Goal: Transaction & Acquisition: Purchase product/service

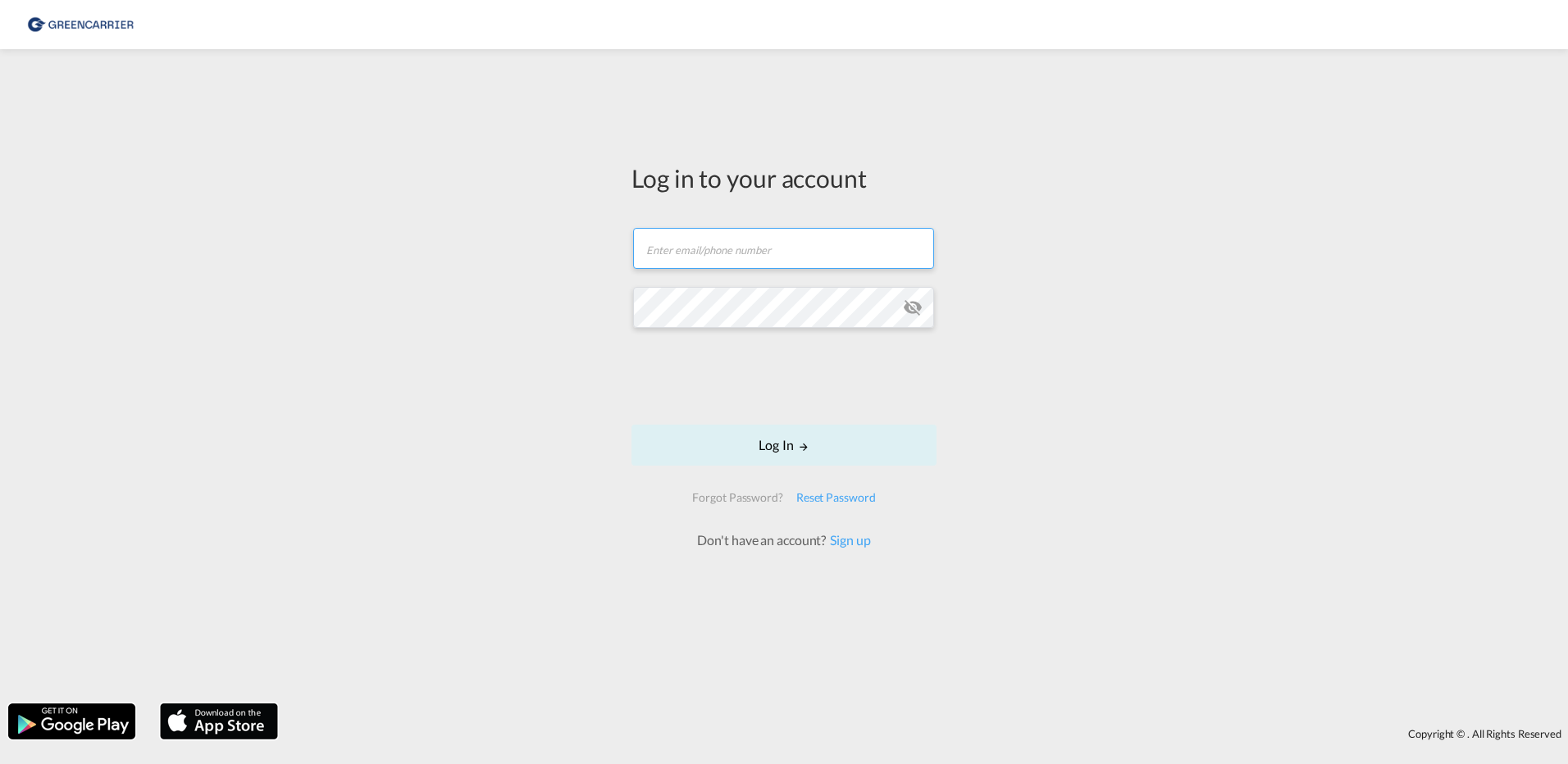
type input "[EMAIL_ADDRESS][DOMAIN_NAME]"
click at [298, 308] on div "Log in to your account [EMAIL_ADDRESS][DOMAIN_NAME] Log In Forgot Password? Res…" at bounding box center [784, 376] width 1568 height 638
click at [477, 369] on div "Log in to your account [EMAIL_ADDRESS][DOMAIN_NAME] Log In Forgot Password? Res…" at bounding box center [784, 376] width 1568 height 638
click at [792, 452] on button "Log In" at bounding box center [784, 446] width 305 height 41
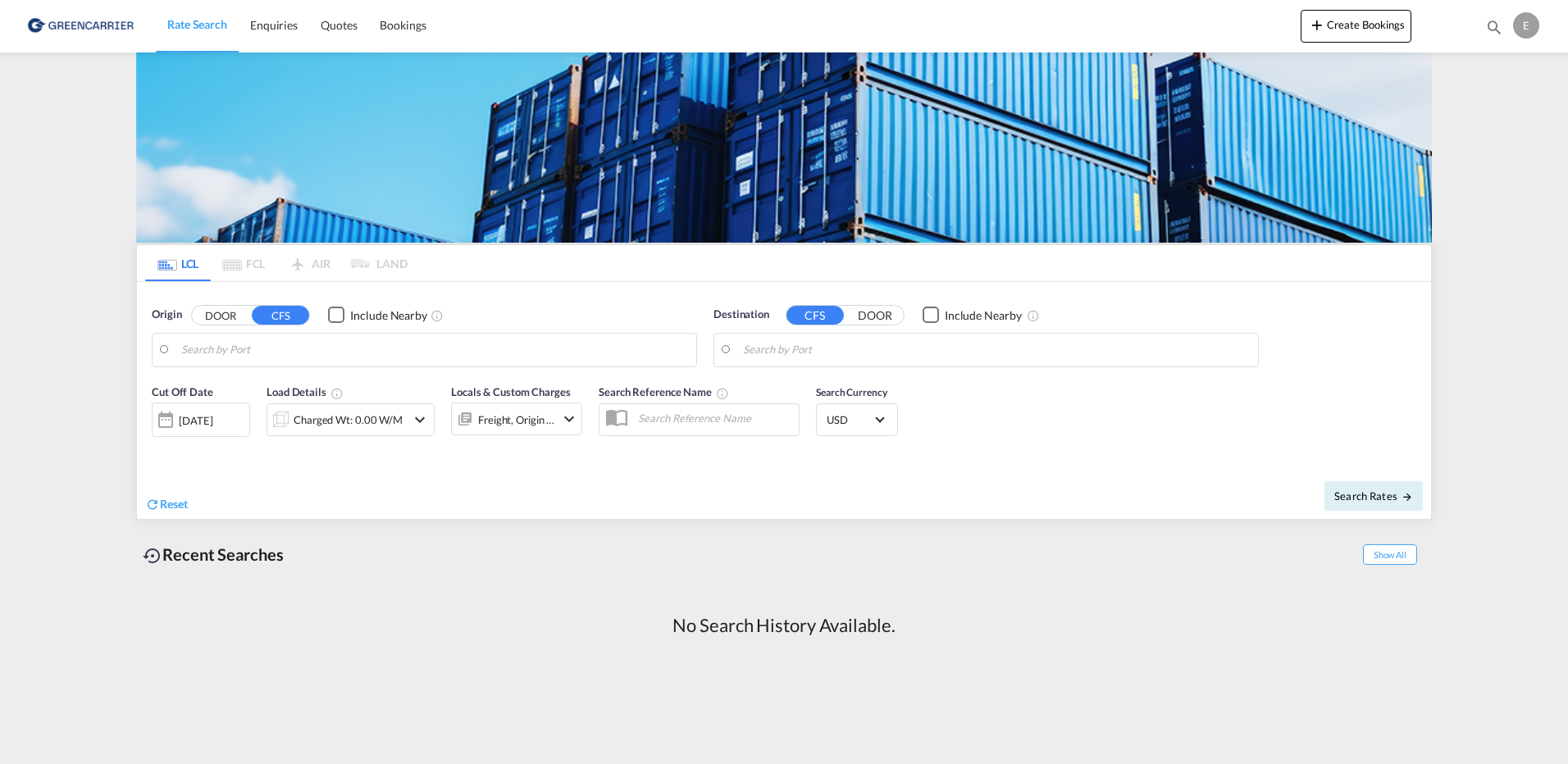
click at [219, 344] on input "Search by Port" at bounding box center [435, 350] width 506 height 24
click at [232, 316] on button "DOOR" at bounding box center [220, 315] width 57 height 19
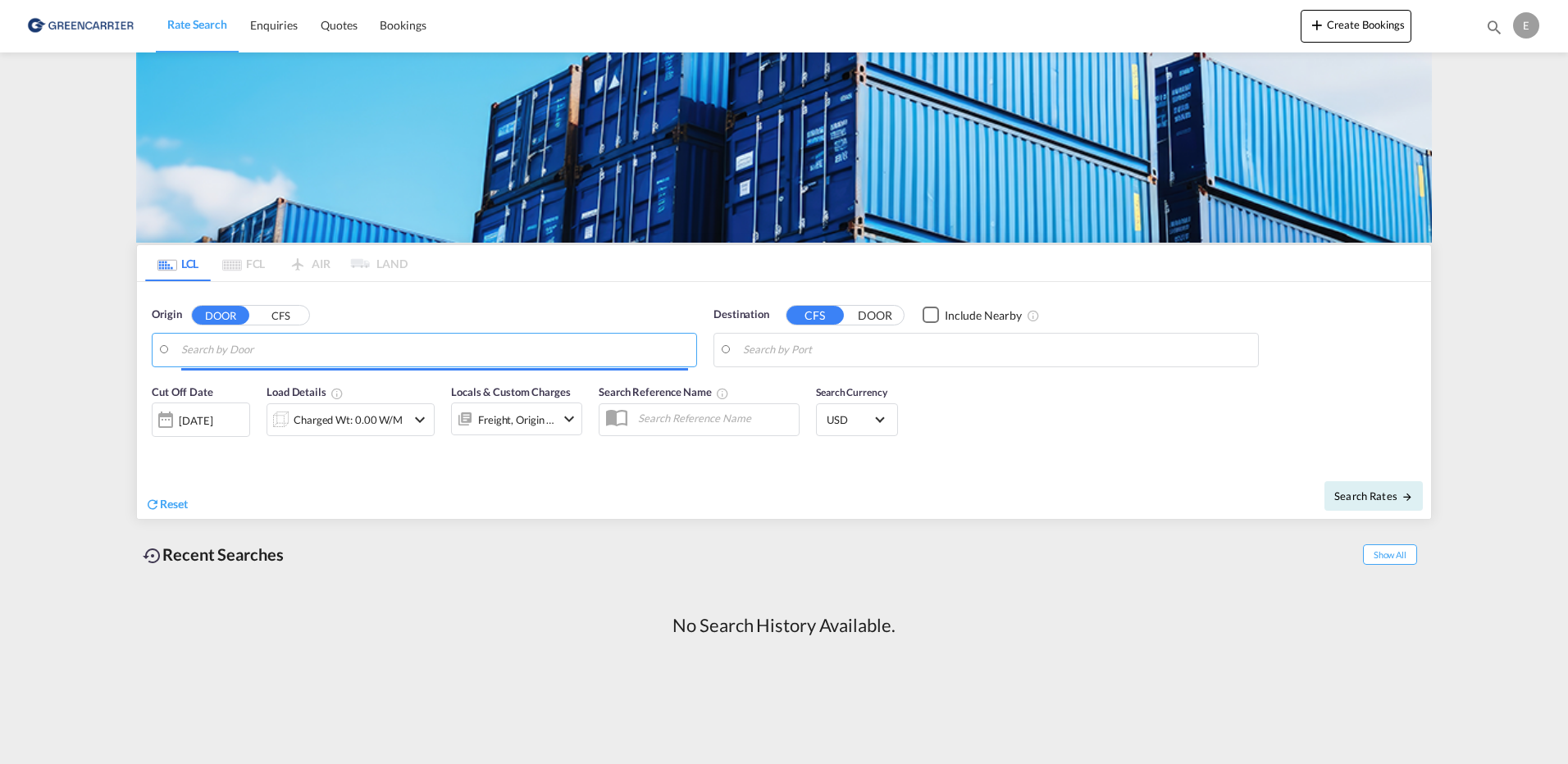
click at [232, 356] on input "Search by Door" at bounding box center [435, 350] width 506 height 24
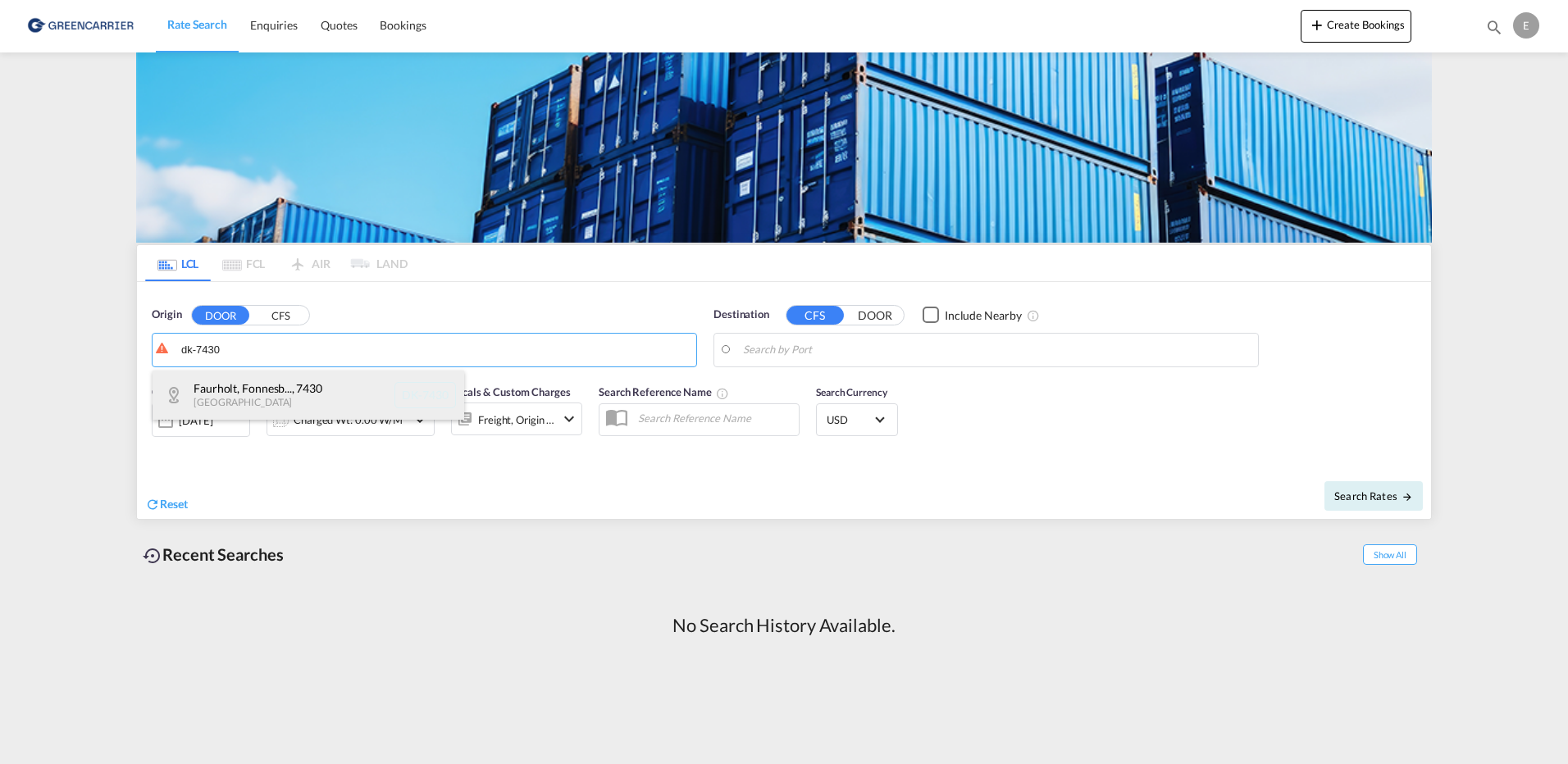
click at [242, 401] on div "Faurholt, Fonnesb... , 7430 [GEOGRAPHIC_DATA] [GEOGRAPHIC_DATA]-7430" at bounding box center [308, 395] width 311 height 49
type input "DK-7430, Faurholt, [GEOGRAPHIC_DATA], [GEOGRAPHIC_DATA], [GEOGRAPHIC_DATA]"
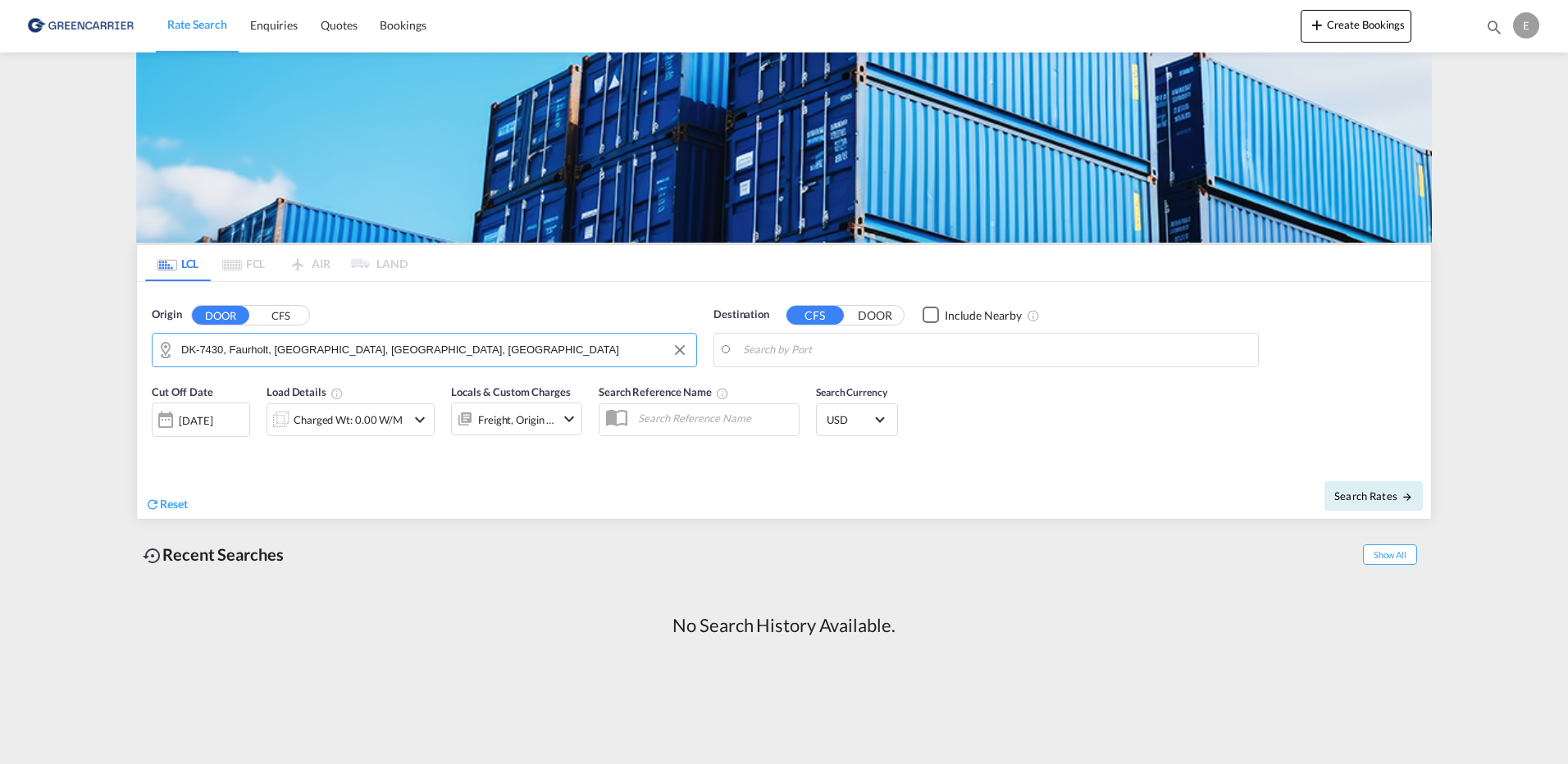
click at [1000, 334] on md-input-container at bounding box center [986, 350] width 544 height 33
click at [940, 352] on input "Search by Port" at bounding box center [996, 350] width 506 height 24
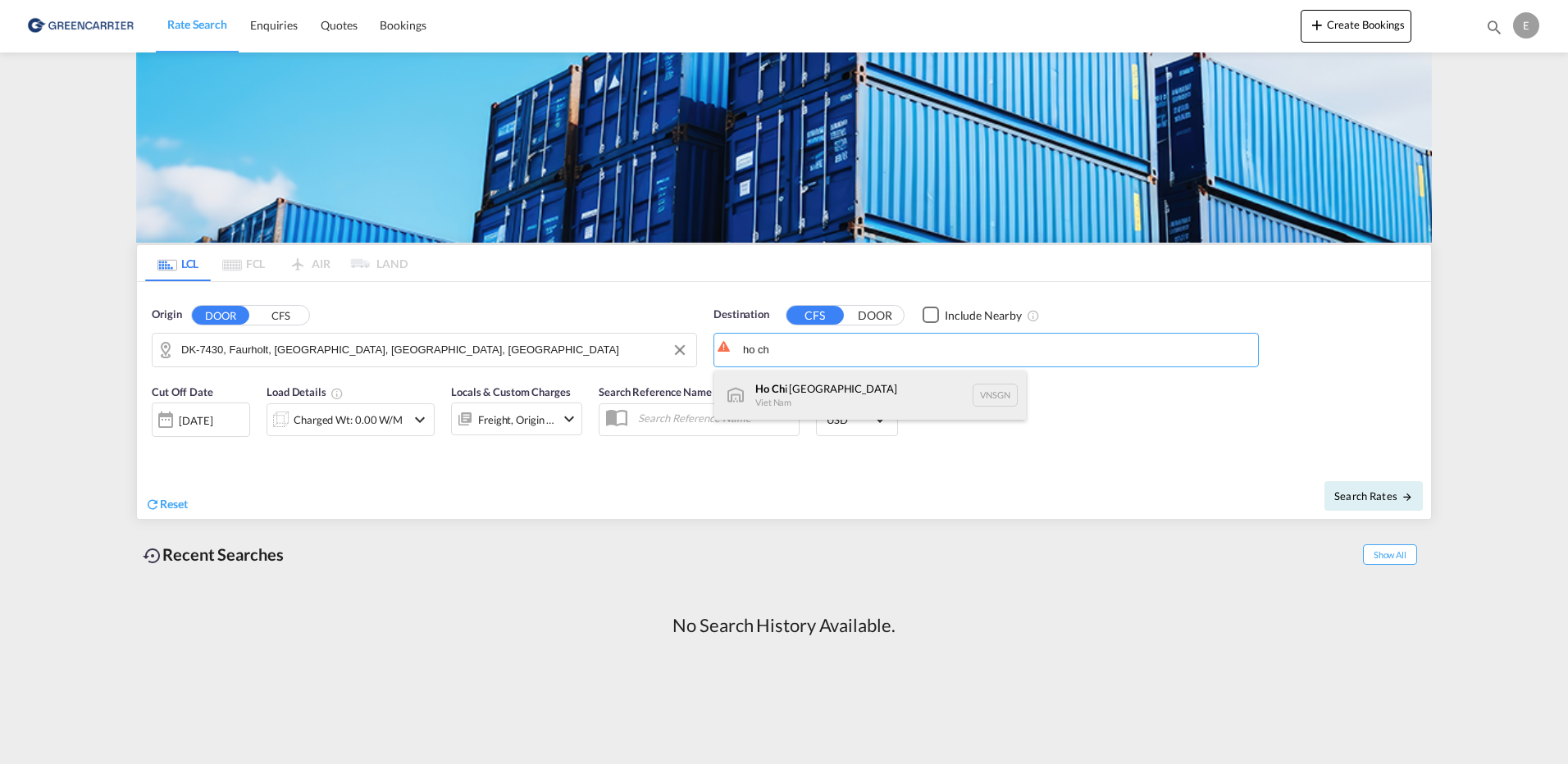
click at [835, 401] on div "Ho Ch i [GEOGRAPHIC_DATA] VNSGN" at bounding box center [869, 395] width 311 height 49
type input "[GEOGRAPHIC_DATA], VNSGN"
click at [330, 417] on div "Charged Wt: 0.00 W/M" at bounding box center [348, 420] width 109 height 23
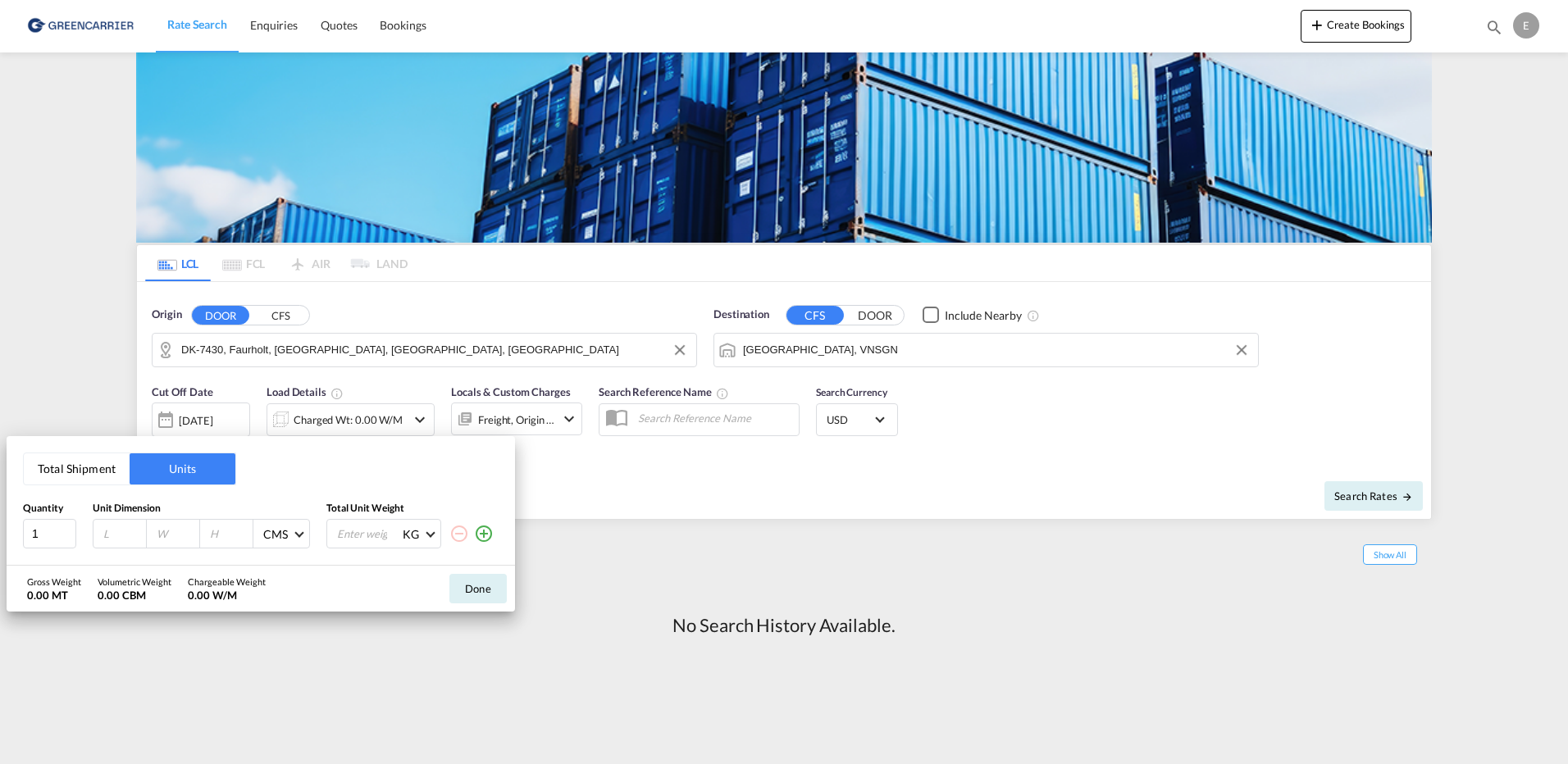
click at [122, 538] on input "number" at bounding box center [123, 533] width 44 height 14
drag, startPoint x: 42, startPoint y: 532, endPoint x: -65, endPoint y: 516, distance: 108.2
click at [0, 516] on html "Rate Search Enquiries Quotes Bookings Rate Search Enquiries" at bounding box center [784, 382] width 1568 height 764
type input "7"
type input "120"
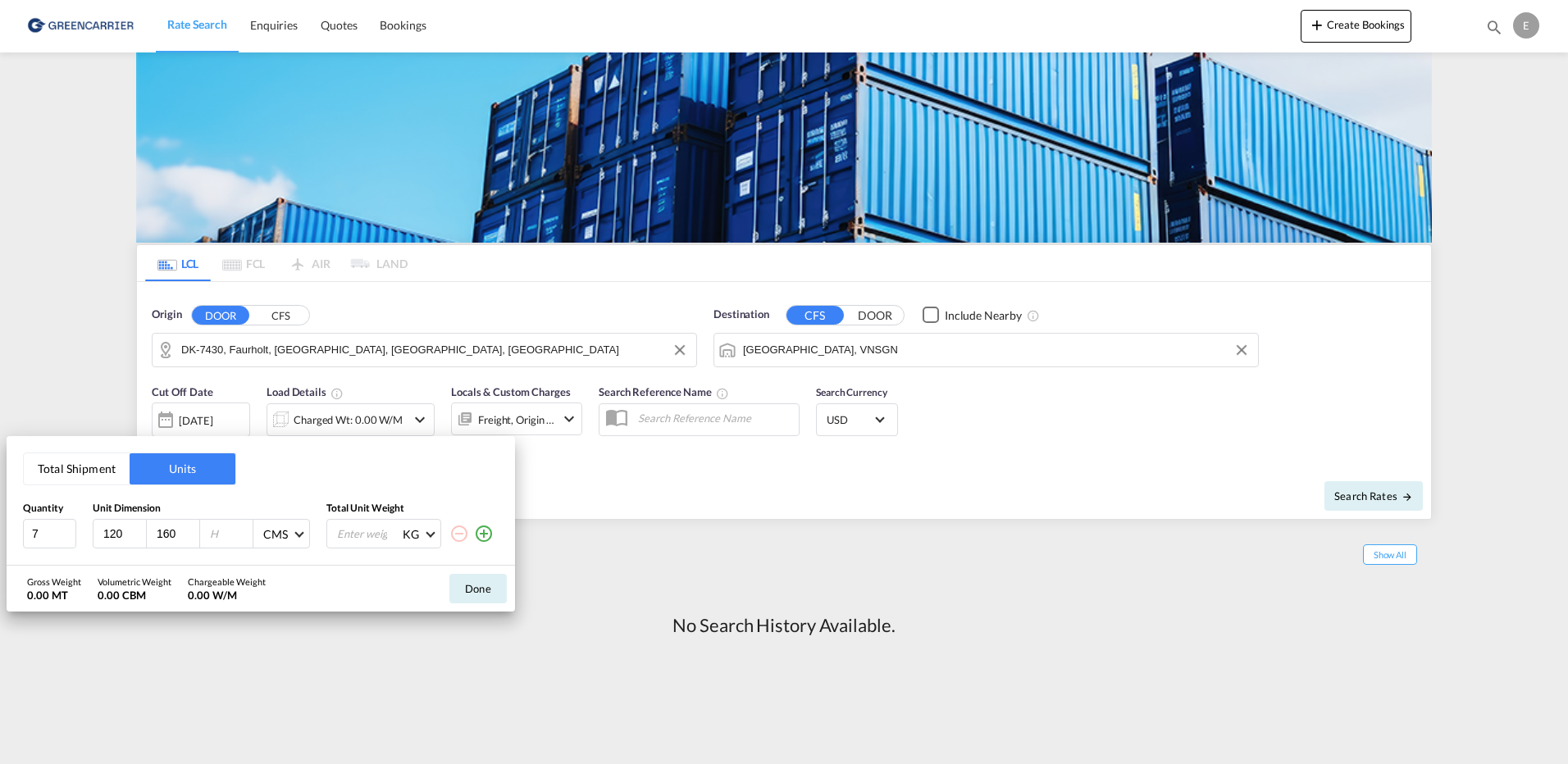
type input "160"
type input "210"
click at [342, 536] on input "number" at bounding box center [368, 533] width 65 height 28
type input "412"
click at [483, 538] on md-icon "icon-plus-circle-outline" at bounding box center [484, 534] width 20 height 20
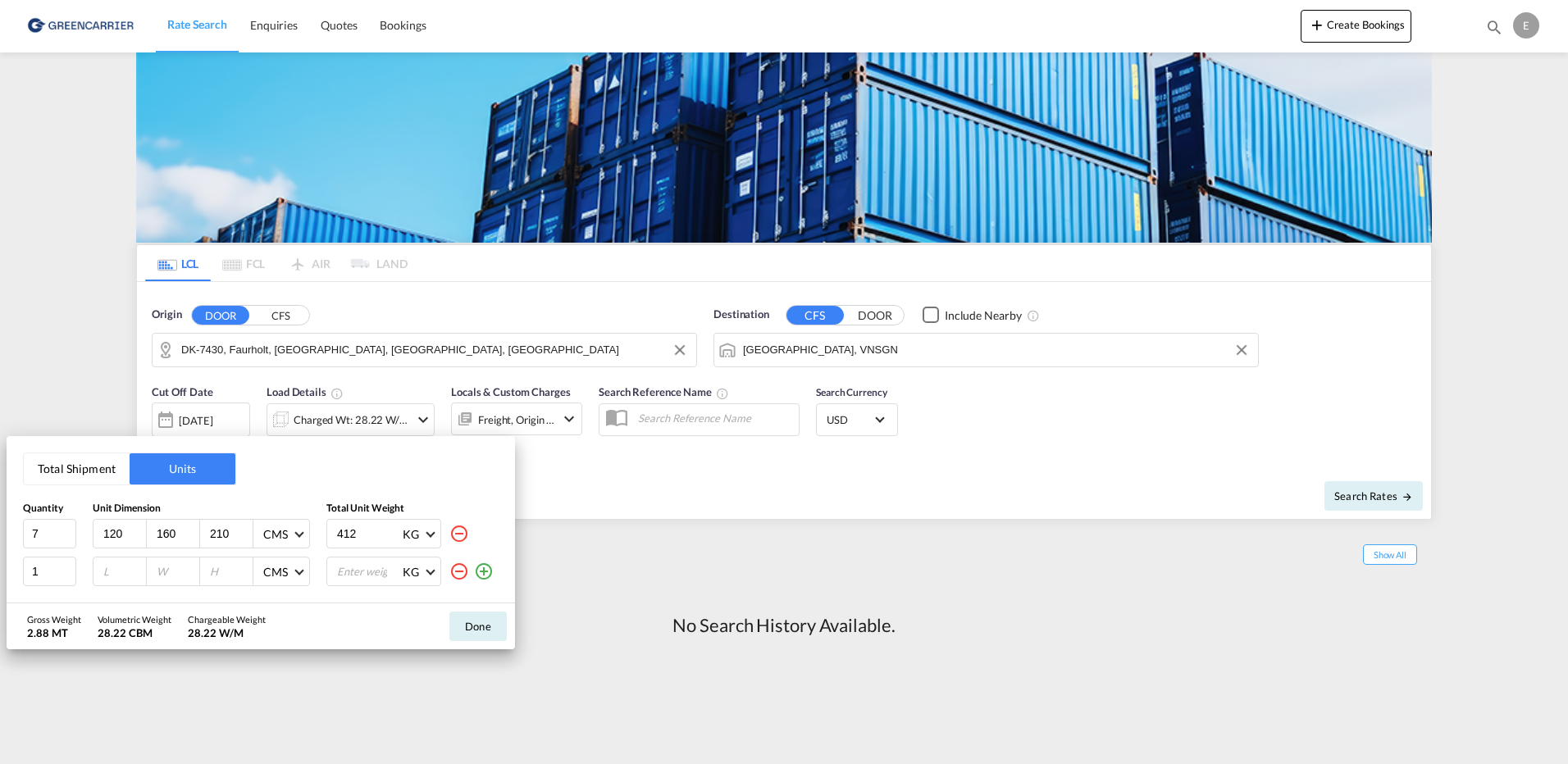
click at [119, 571] on input "number" at bounding box center [123, 572] width 44 height 14
type input "120"
type input "80"
type input "210"
drag, startPoint x: 151, startPoint y: 573, endPoint x: 161, endPoint y: 573, distance: 10.0
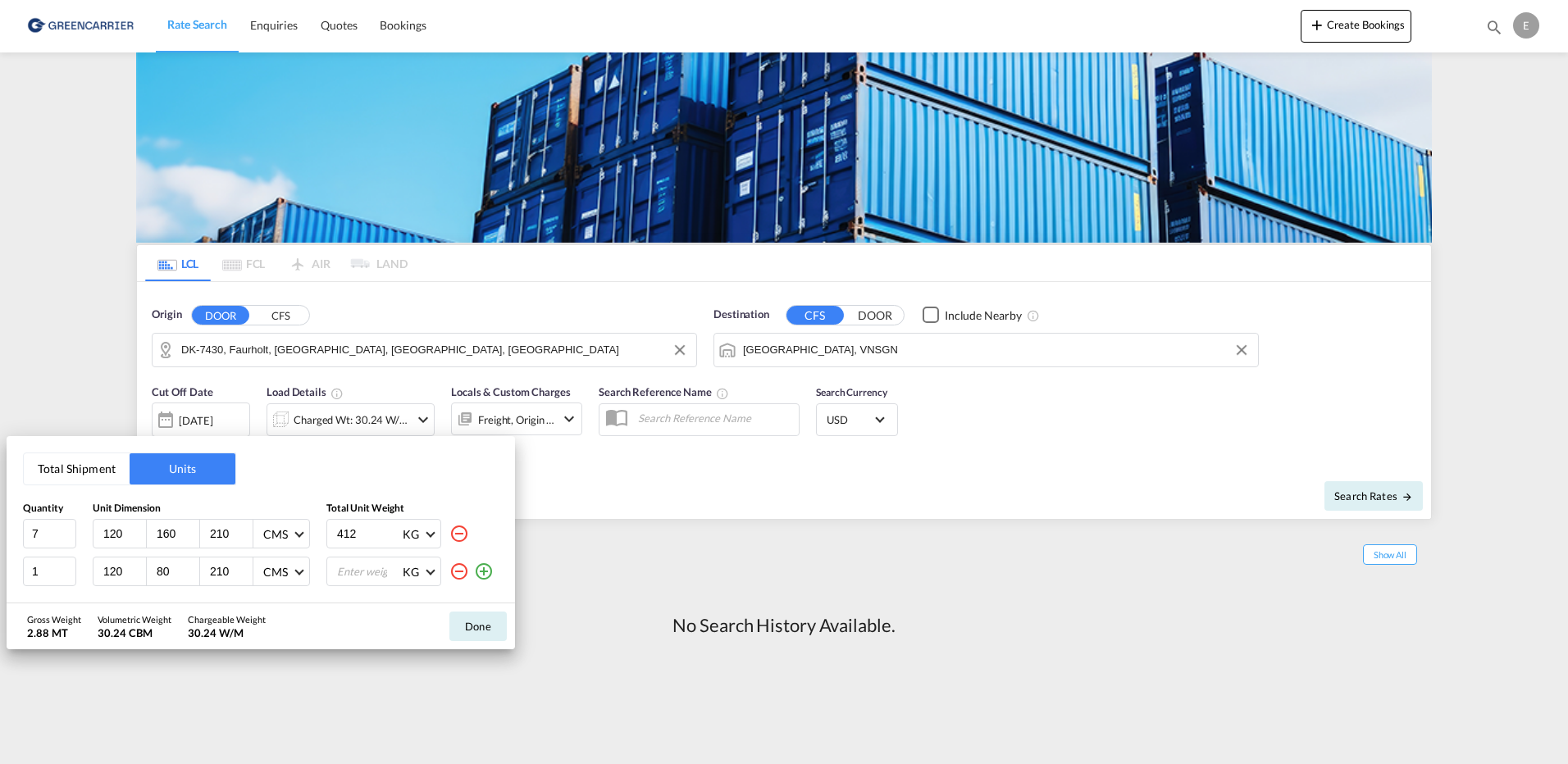
click at [153, 573] on div "80" at bounding box center [174, 571] width 54 height 28
click at [150, 575] on div "80" at bounding box center [174, 571] width 54 height 28
click at [154, 575] on div "80" at bounding box center [174, 571] width 54 height 28
click at [156, 575] on input "80" at bounding box center [176, 572] width 44 height 14
type input "180"
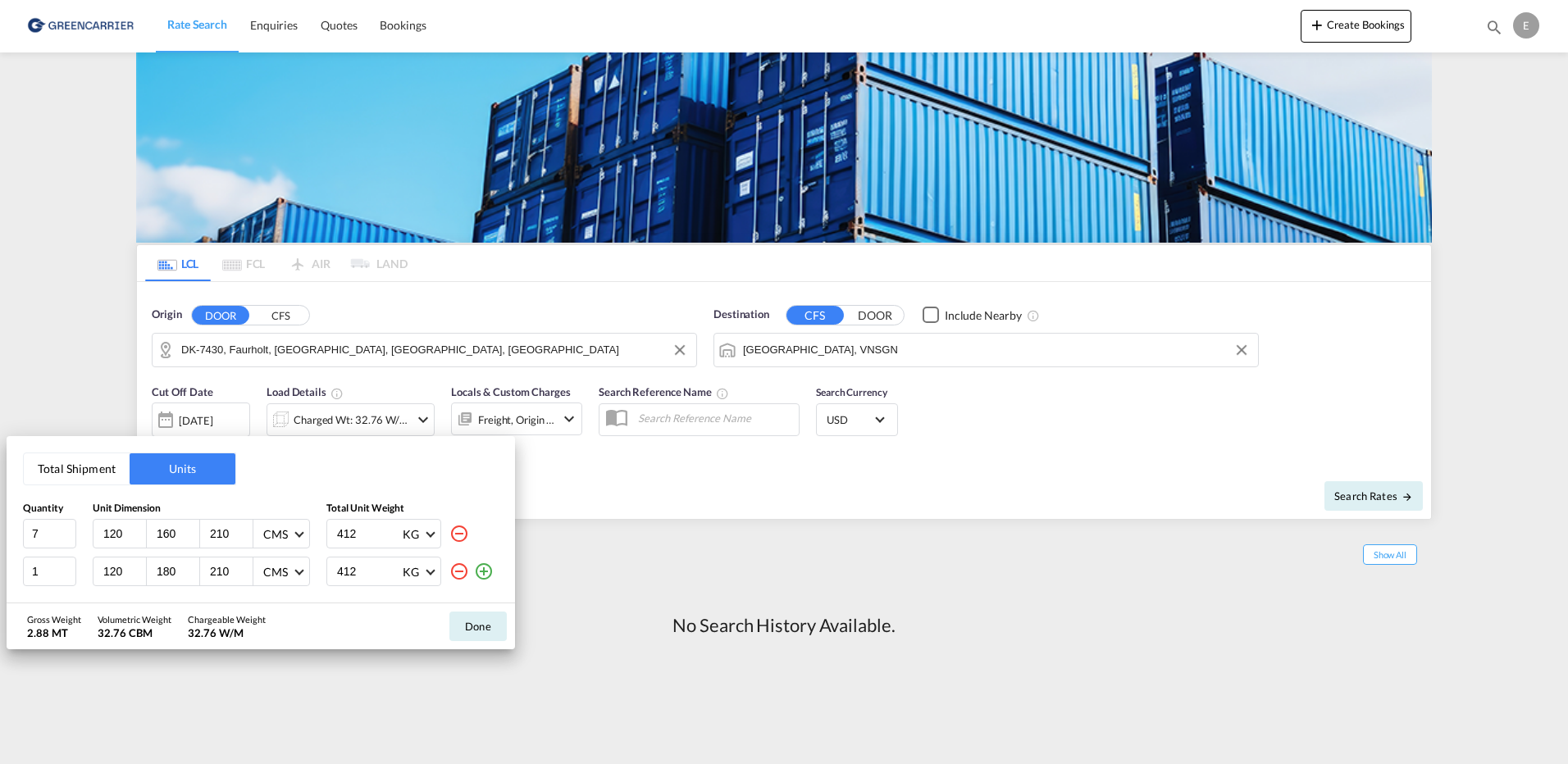
type input "412"
click at [494, 632] on button "Done" at bounding box center [478, 626] width 57 height 30
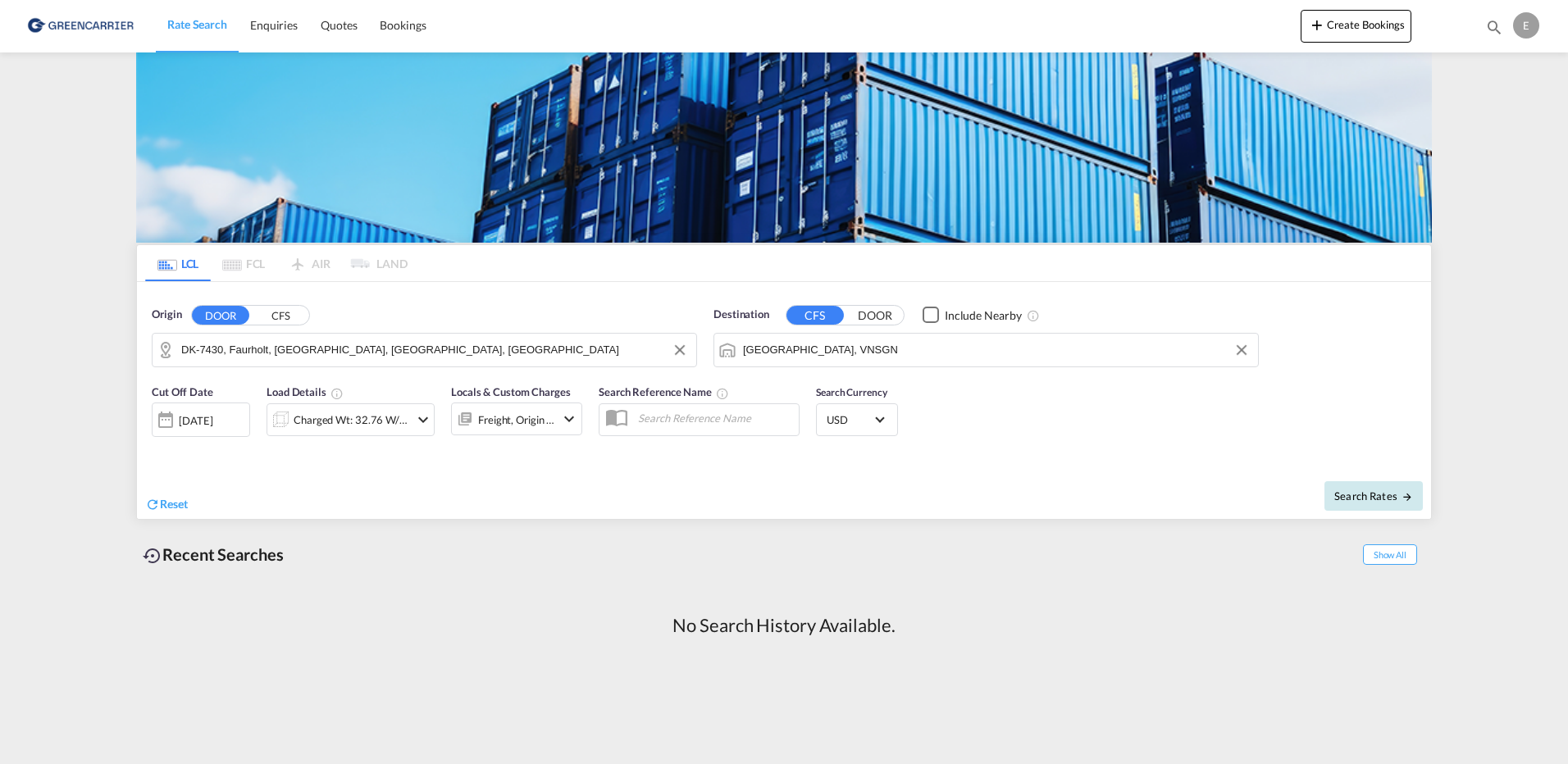
click at [1370, 501] on button "Search Rates" at bounding box center [1373, 496] width 98 height 30
type input "7430 to VNSGN / [DATE]"
